Goal: Task Accomplishment & Management: Manage account settings

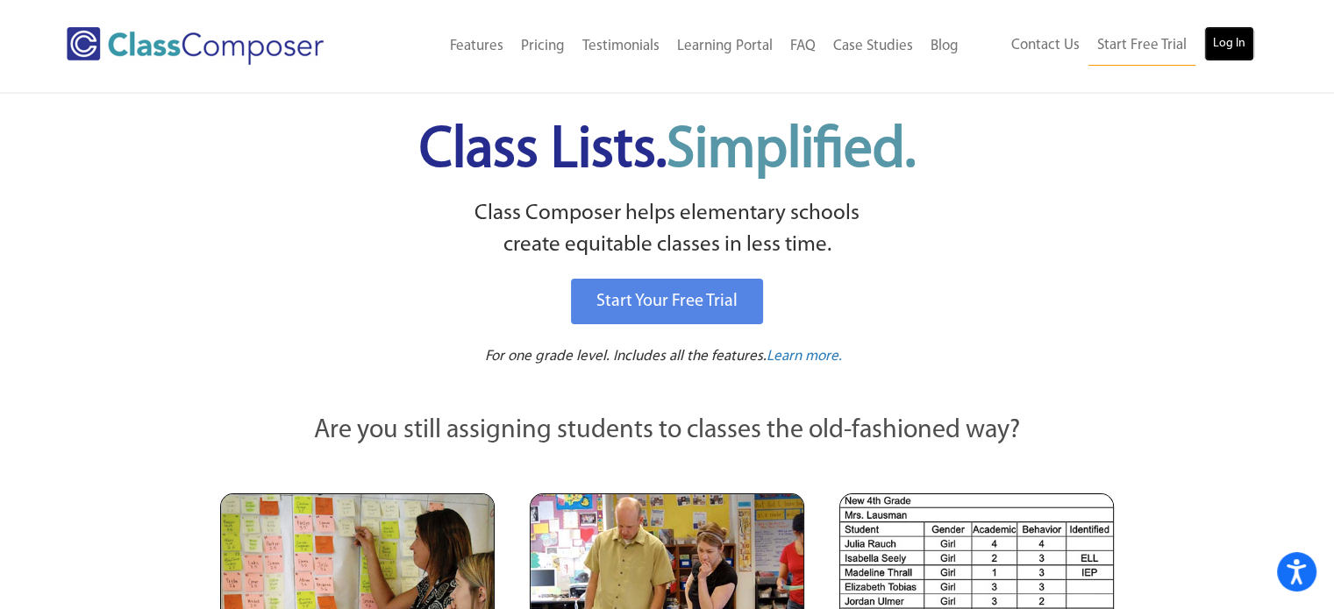
click at [1252, 41] on link "Log In" at bounding box center [1229, 43] width 50 height 35
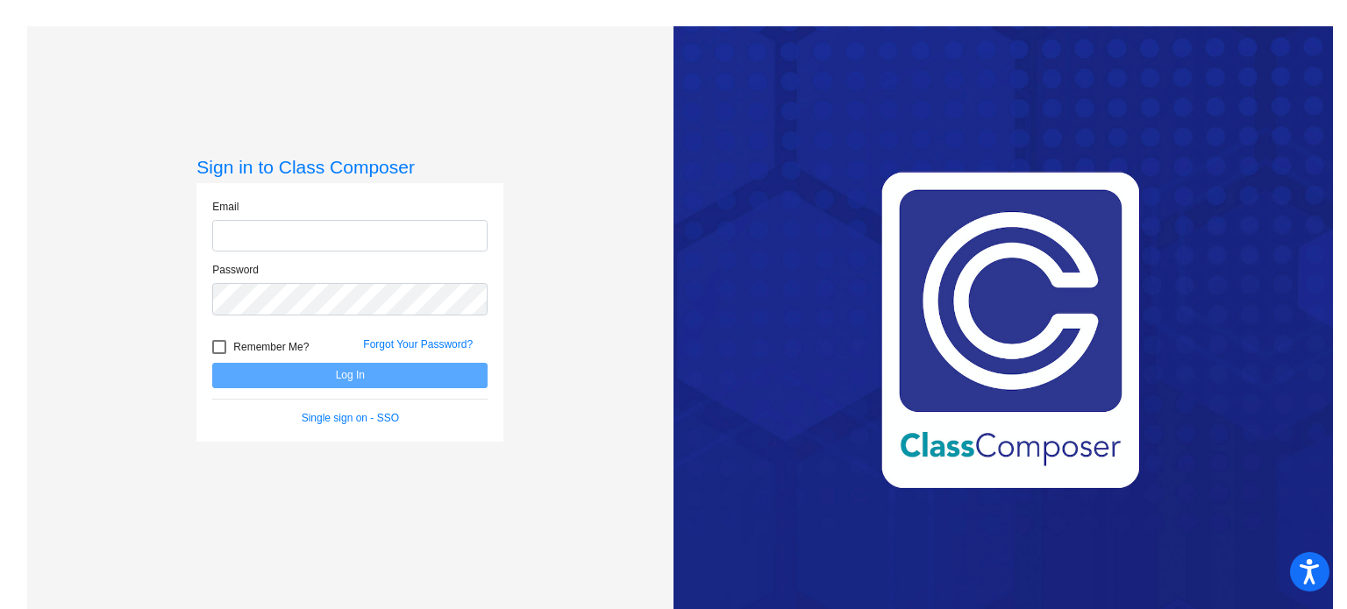
type input "[EMAIL_ADDRESS][DOMAIN_NAME]"
click at [224, 346] on label "Remember Me?" at bounding box center [260, 347] width 96 height 21
click at [219, 354] on input "Remember Me?" at bounding box center [218, 354] width 1 height 1
checkbox input "true"
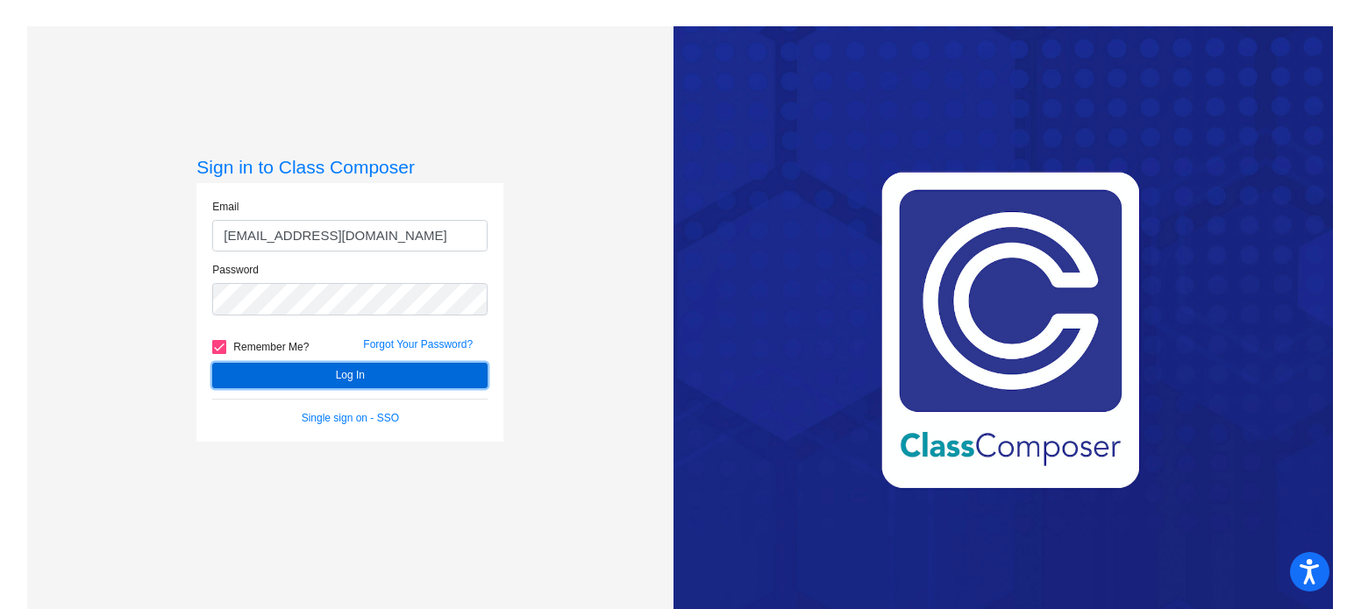
click at [287, 371] on button "Log In" at bounding box center [349, 375] width 275 height 25
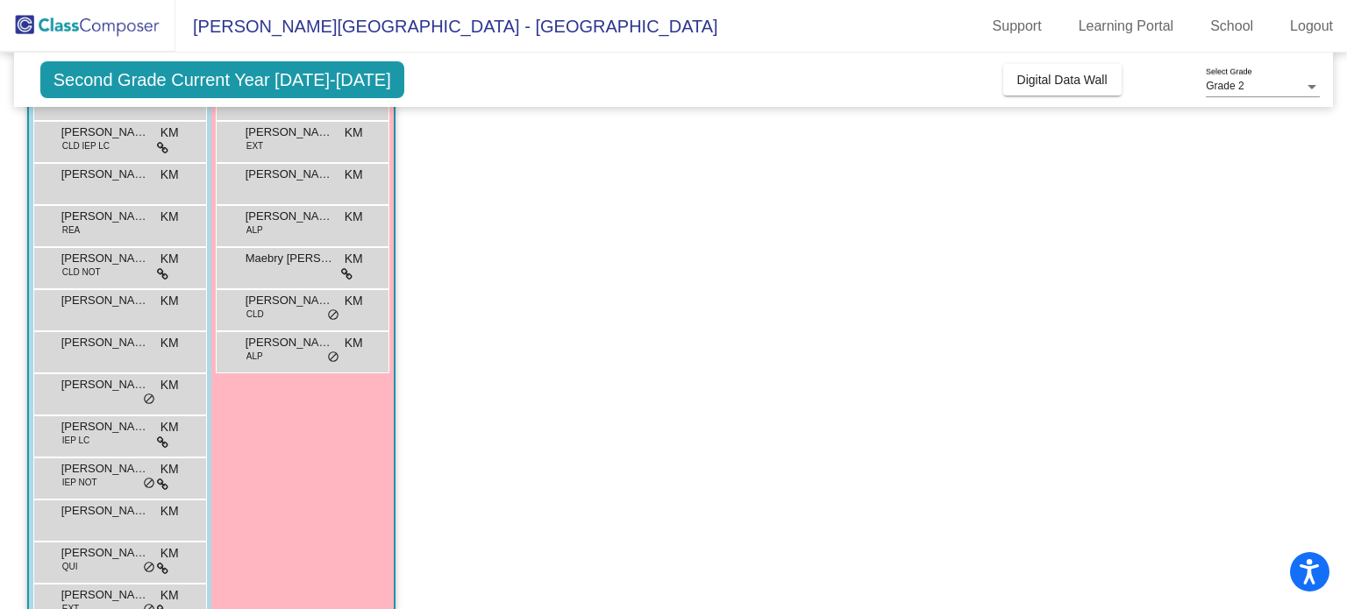
scroll to position [319, 0]
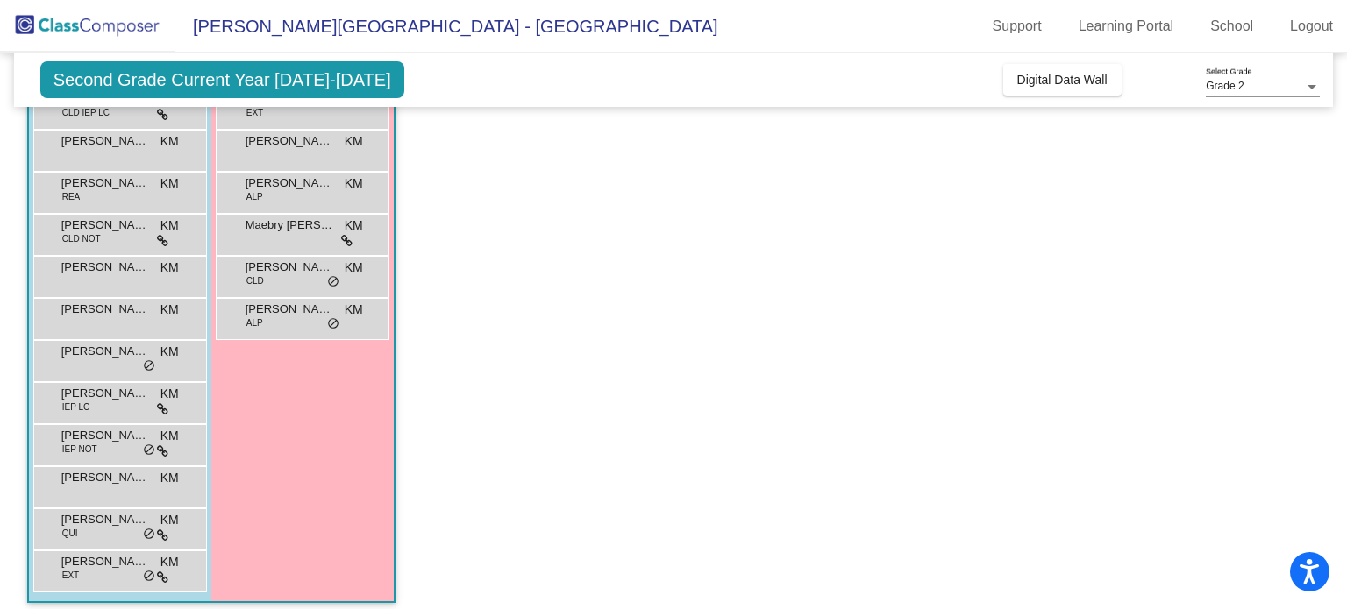
drag, startPoint x: 450, startPoint y: 308, endPoint x: 446, endPoint y: 408, distance: 100.0
click at [446, 408] on app-classroom "Class 2 - Class B picture_as_pdf [PERSON_NAME] Add Student First Name Last Name…" at bounding box center [673, 233] width 1293 height 773
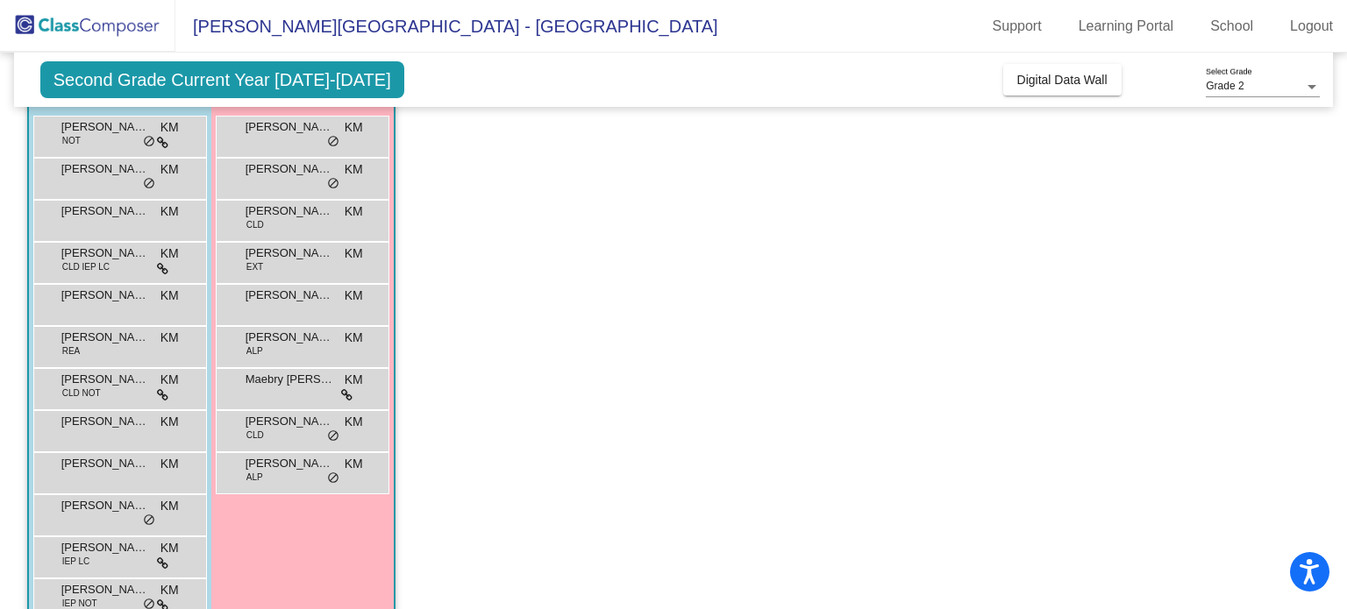
scroll to position [164, 0]
click at [133, 344] on span "[PERSON_NAME]" at bounding box center [105, 339] width 88 height 18
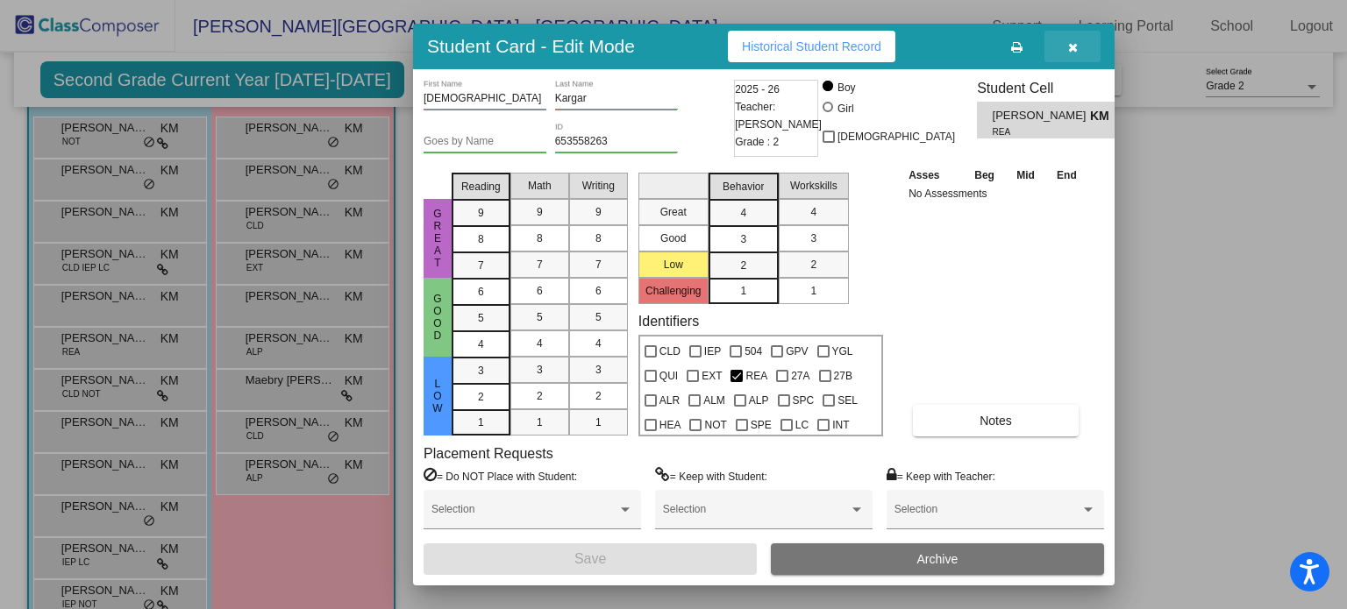
click at [1078, 43] on button "button" at bounding box center [1072, 47] width 56 height 32
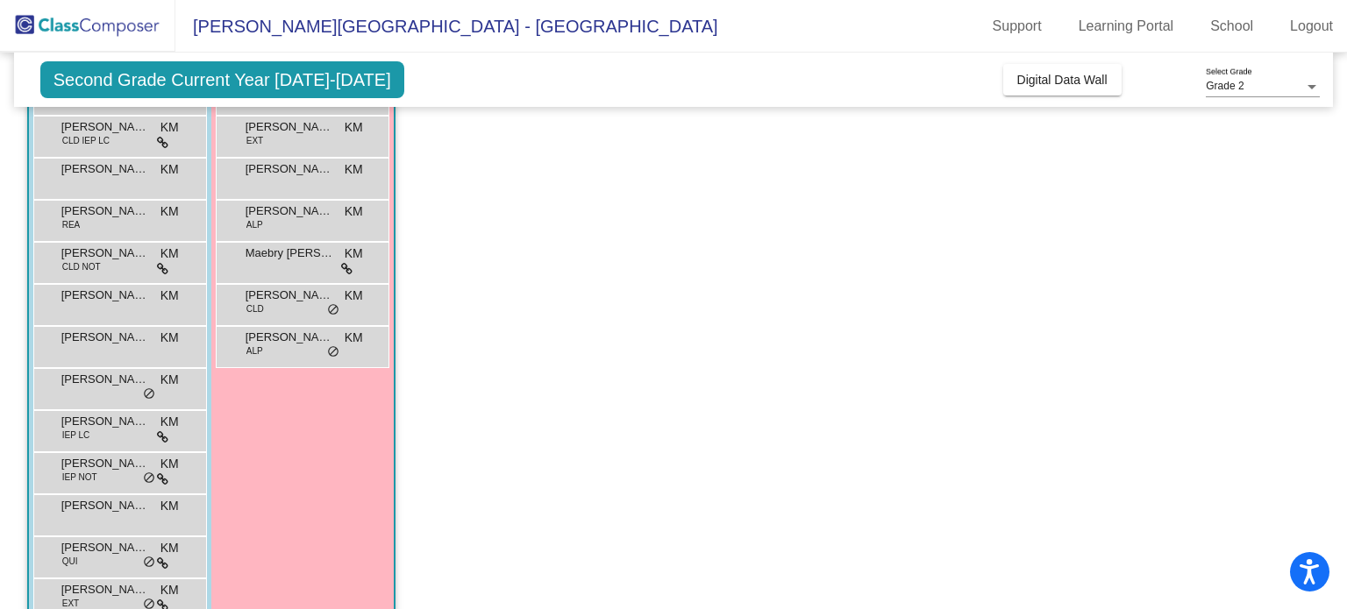
scroll to position [291, 0]
click at [103, 226] on div "[PERSON_NAME] [PERSON_NAME] lock do_not_disturb_alt" at bounding box center [117, 219] width 167 height 36
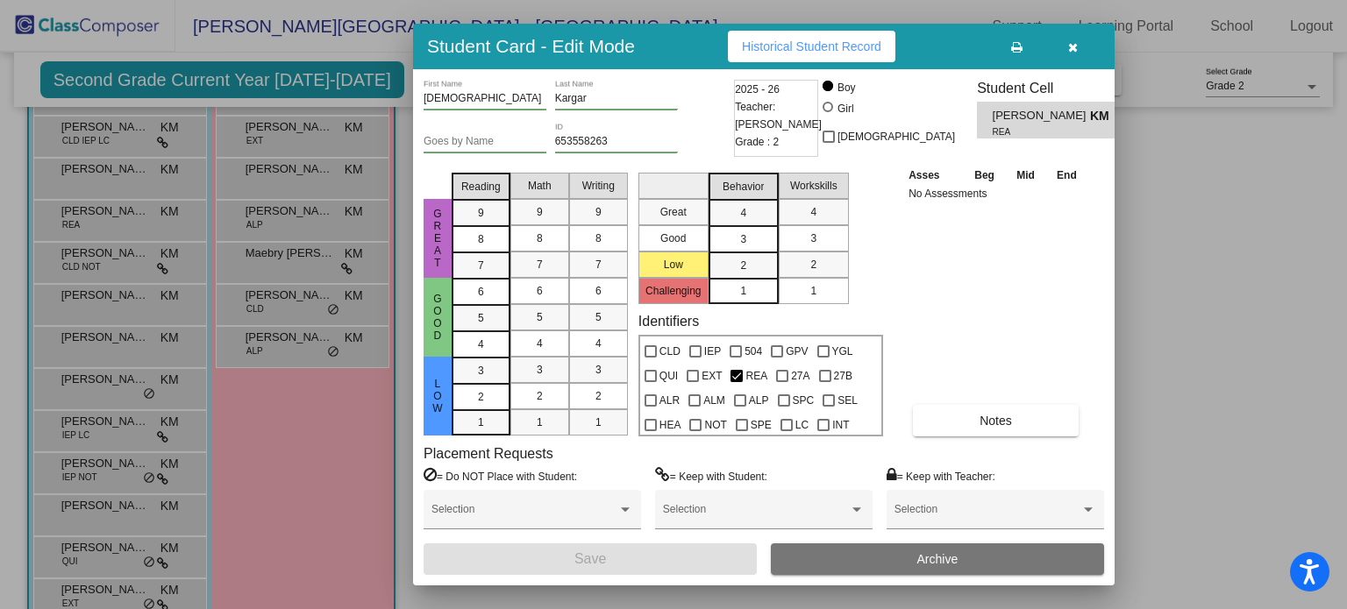
click at [1079, 50] on button "button" at bounding box center [1072, 47] width 56 height 32
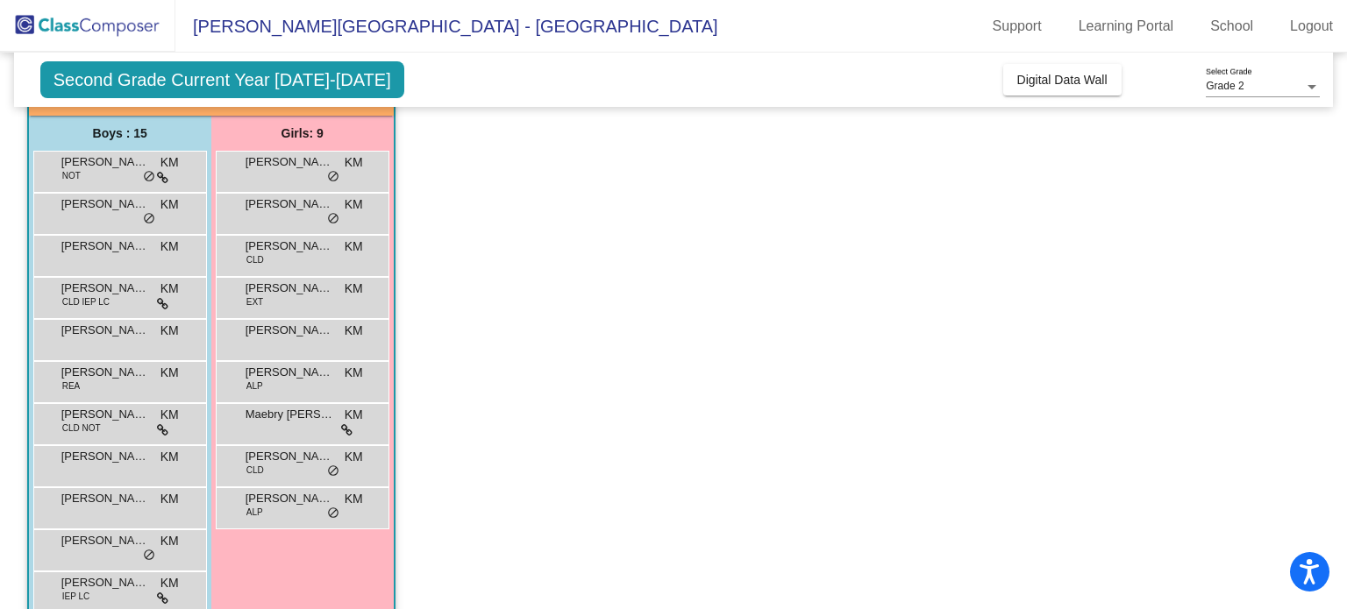
scroll to position [330, 0]
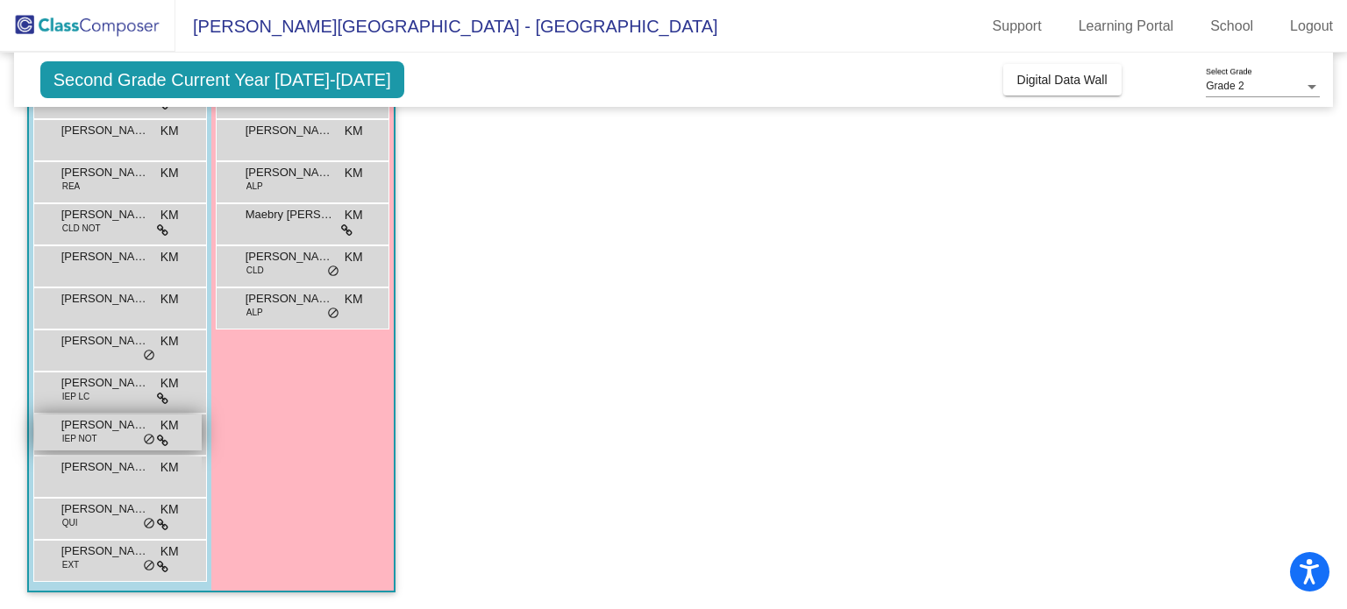
click at [119, 437] on div "[PERSON_NAME] IEP NOT KM lock do_not_disturb_alt" at bounding box center [117, 433] width 167 height 36
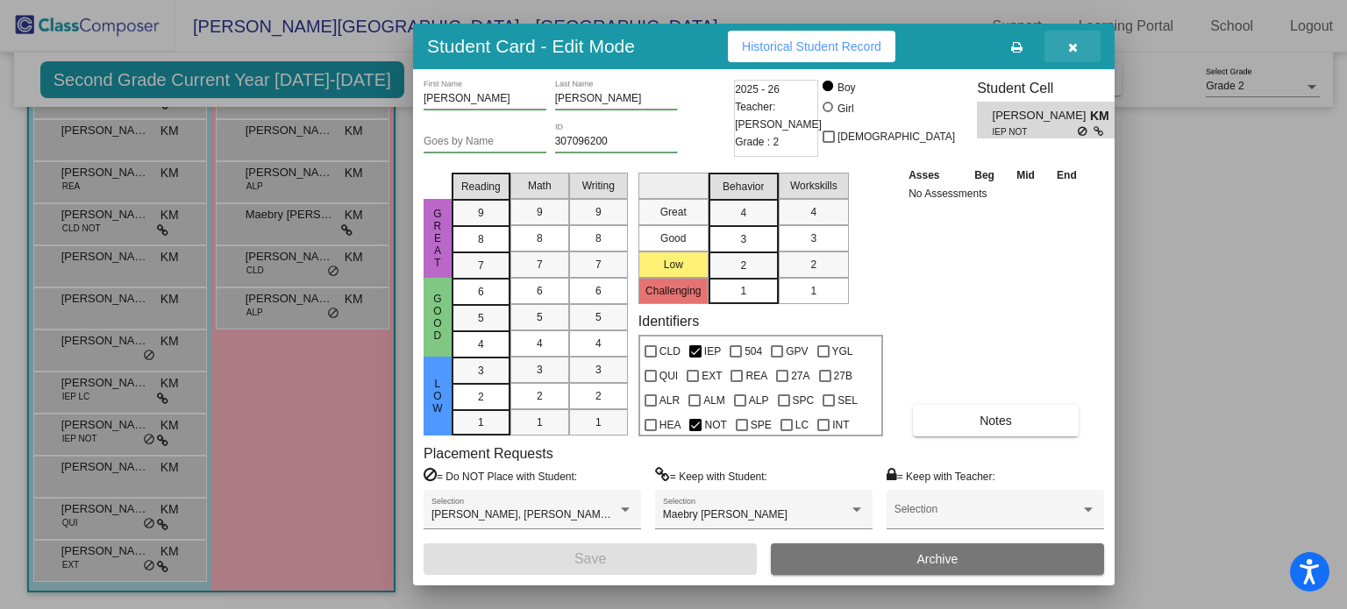
click at [1076, 43] on icon "button" at bounding box center [1073, 47] width 10 height 12
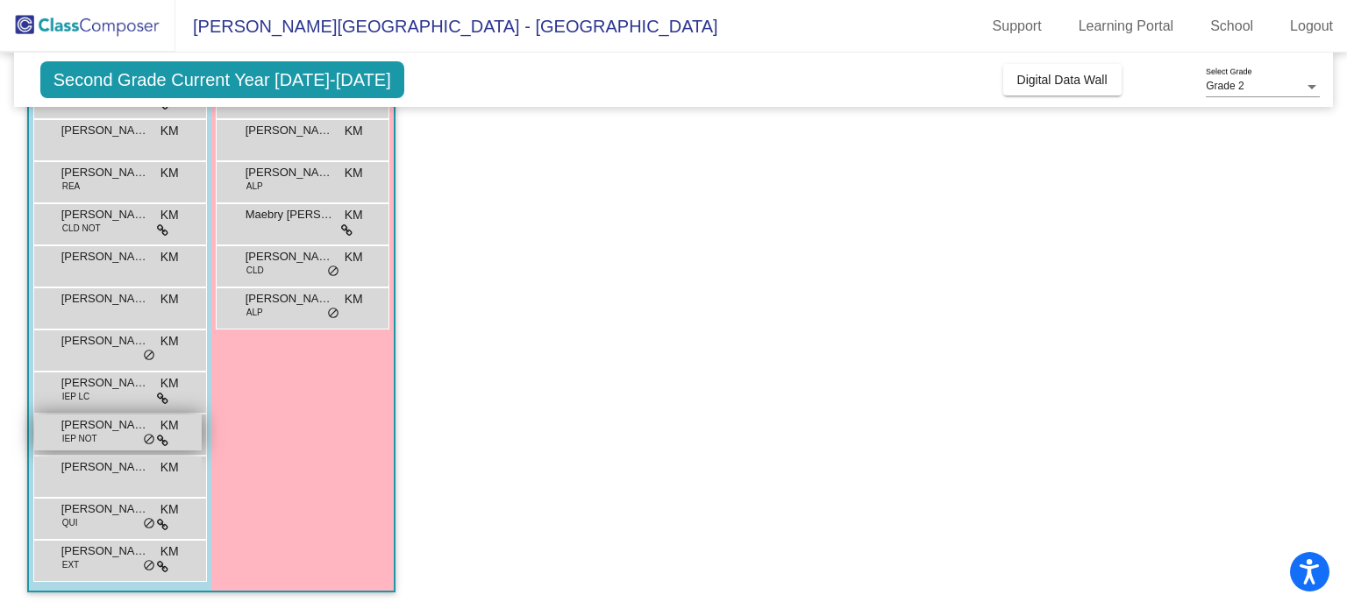
click at [176, 434] on span "KM" at bounding box center [169, 425] width 18 height 18
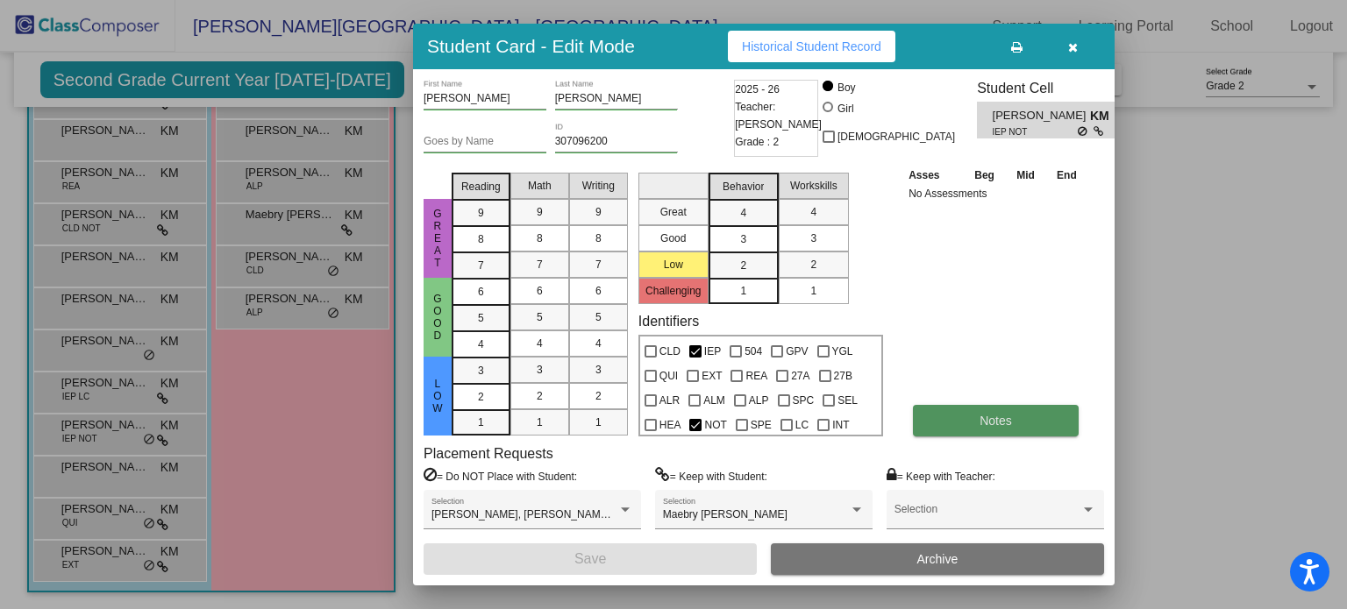
click at [995, 420] on span "Notes" at bounding box center [995, 421] width 32 height 14
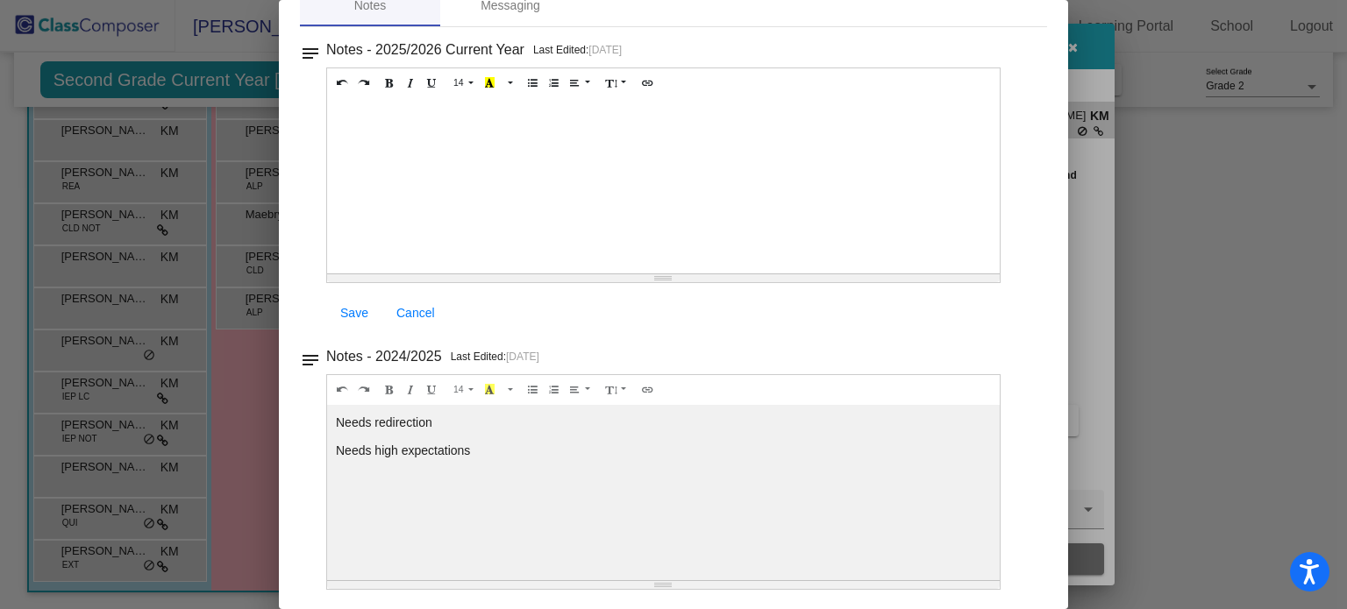
scroll to position [0, 0]
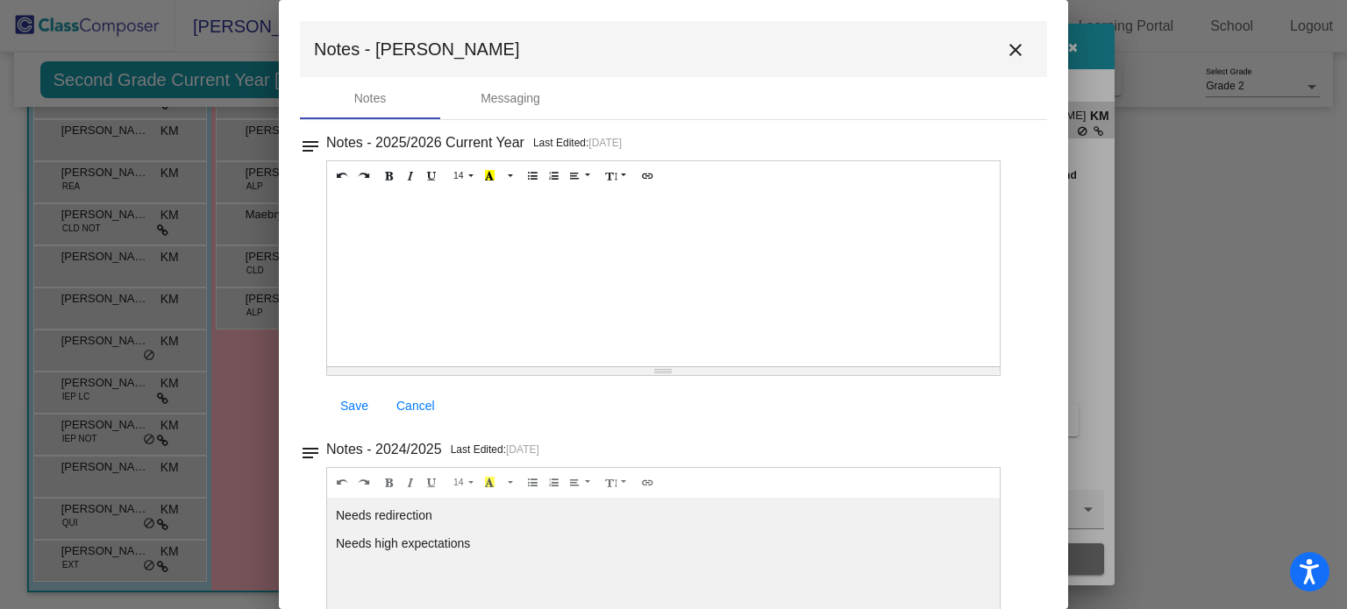
click at [1024, 52] on mat-toolbar "Notes - [PERSON_NAME]" at bounding box center [673, 49] width 747 height 56
click at [1015, 50] on mat-icon "close" at bounding box center [1015, 49] width 21 height 21
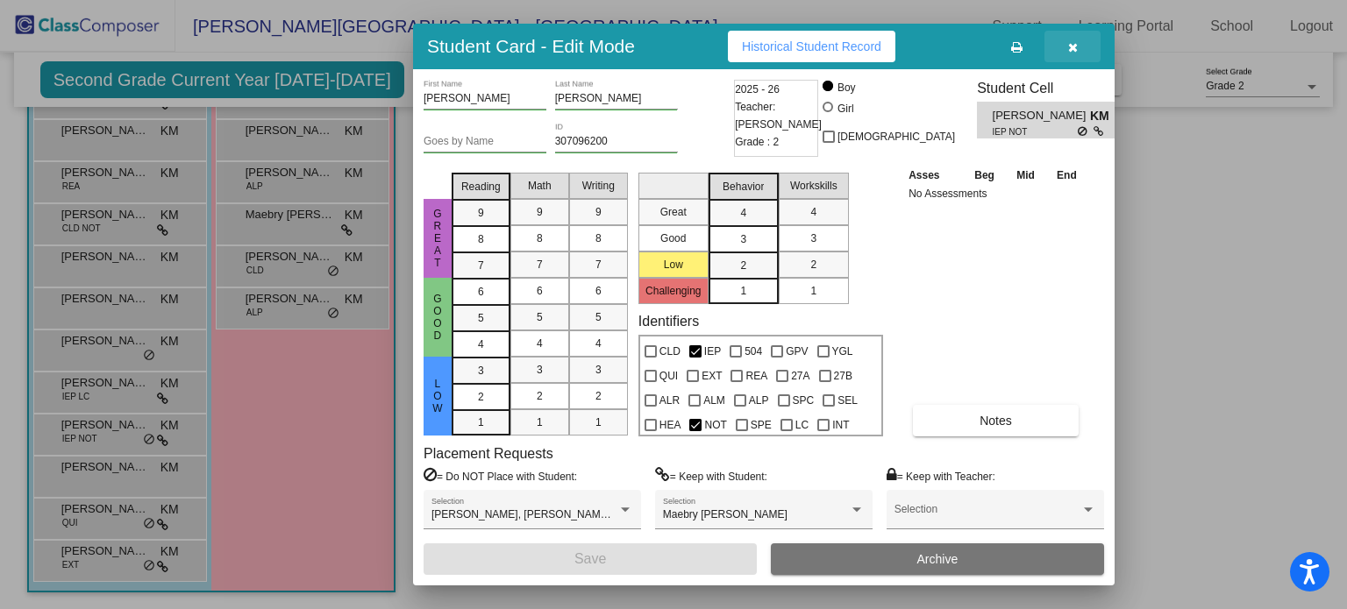
click at [1071, 47] on icon "button" at bounding box center [1073, 47] width 10 height 12
